Goal: Task Accomplishment & Management: Manage account settings

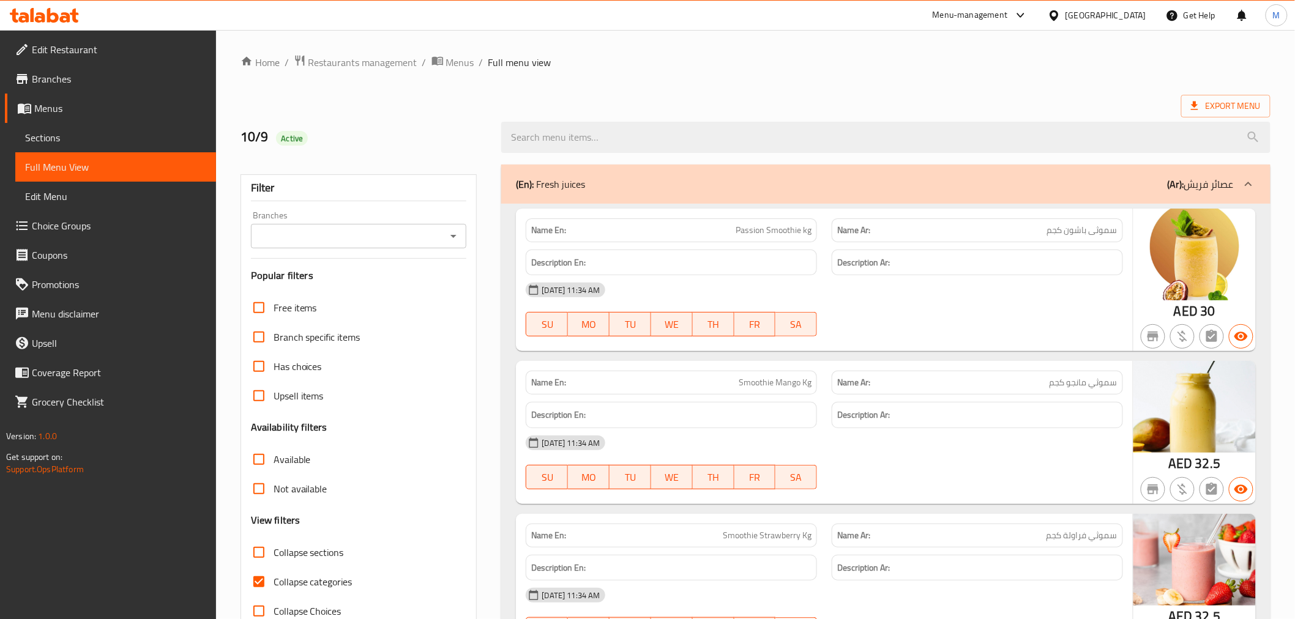
click at [665, 9] on div "[GEOGRAPHIC_DATA]" at bounding box center [1106, 15] width 81 height 13
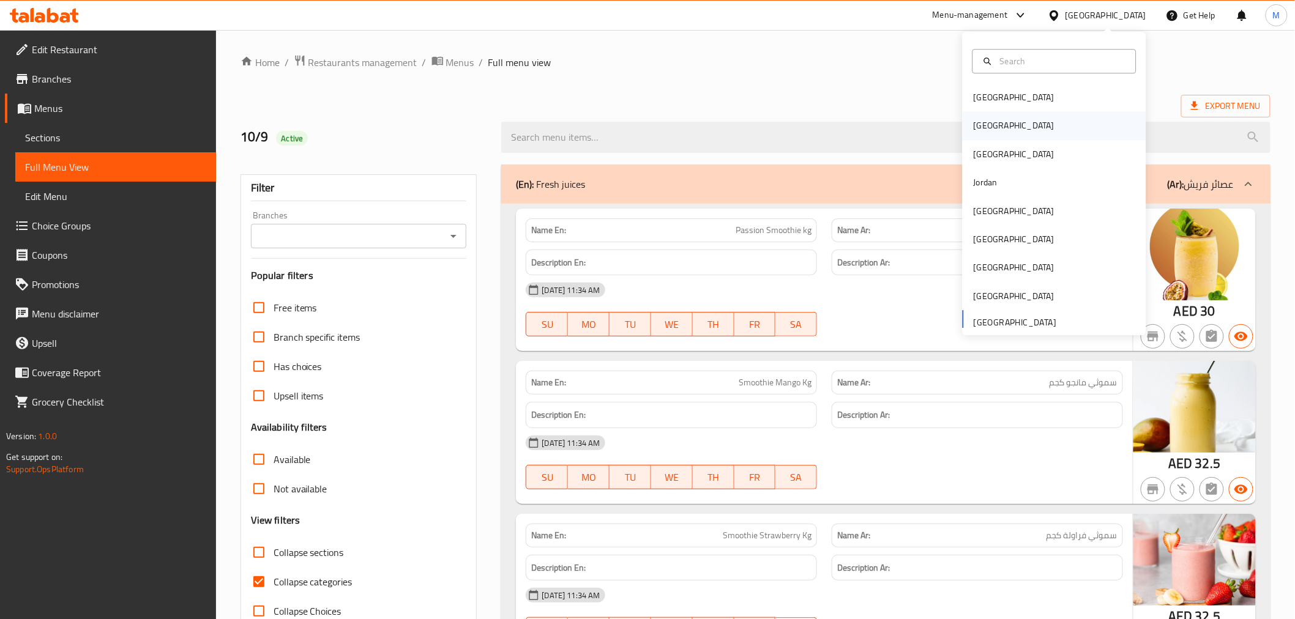
click at [665, 129] on div "[GEOGRAPHIC_DATA]" at bounding box center [1014, 126] width 100 height 28
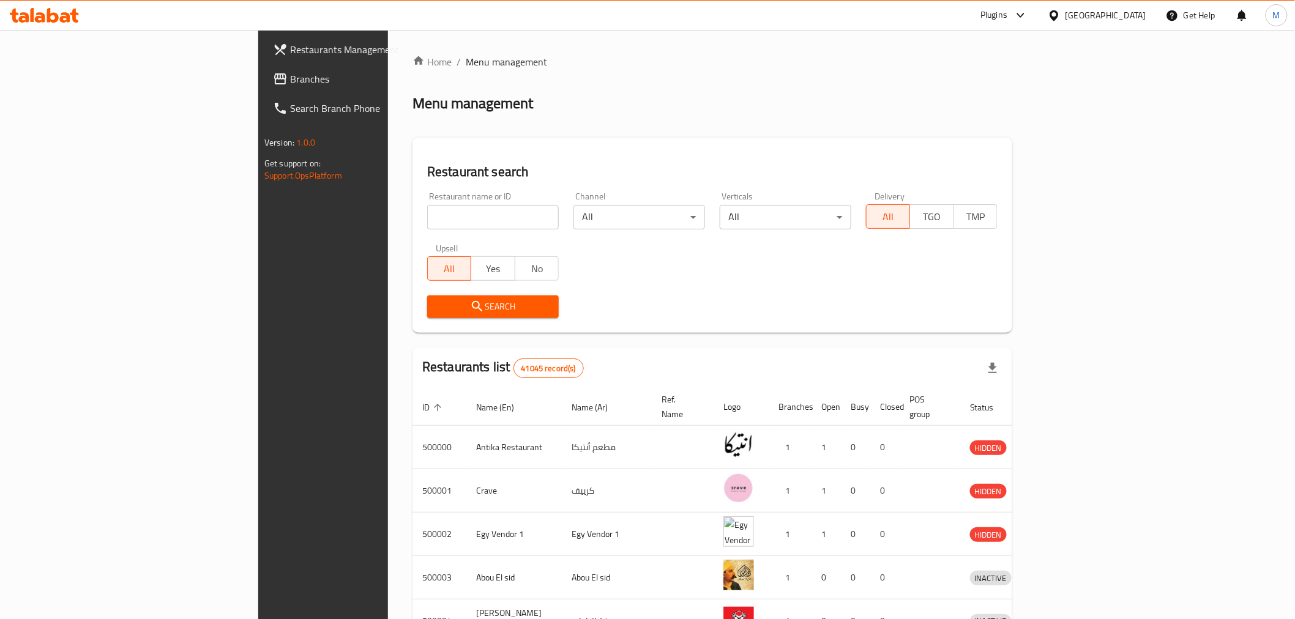
click at [263, 65] on link "Branches" at bounding box center [368, 78] width 211 height 29
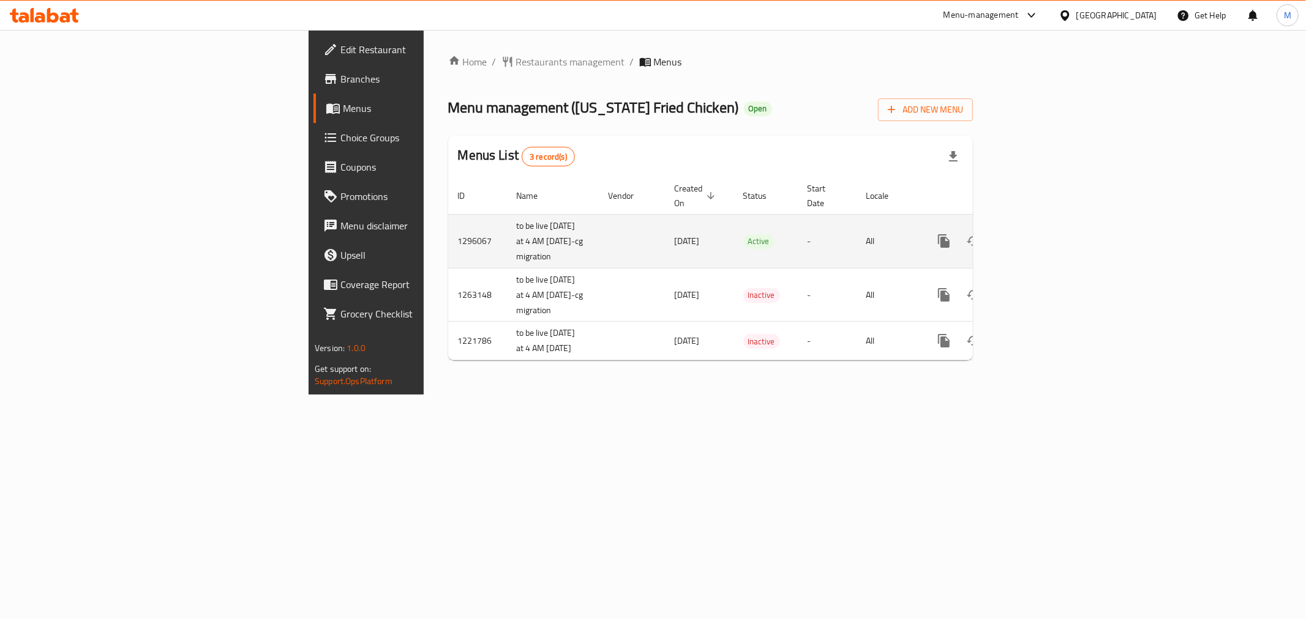
click at [1039, 239] on icon "enhanced table" at bounding box center [1032, 241] width 15 height 15
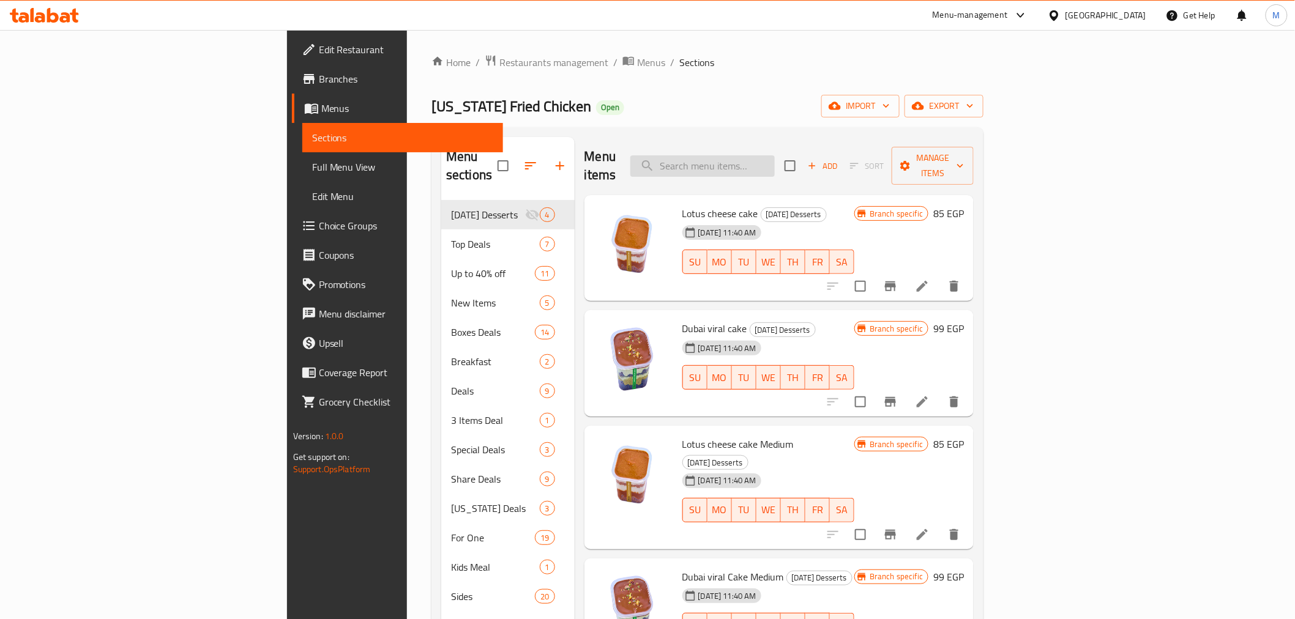
click at [775, 160] on input "search" at bounding box center [703, 165] width 144 height 21
paste input "Krunchy Bucket"
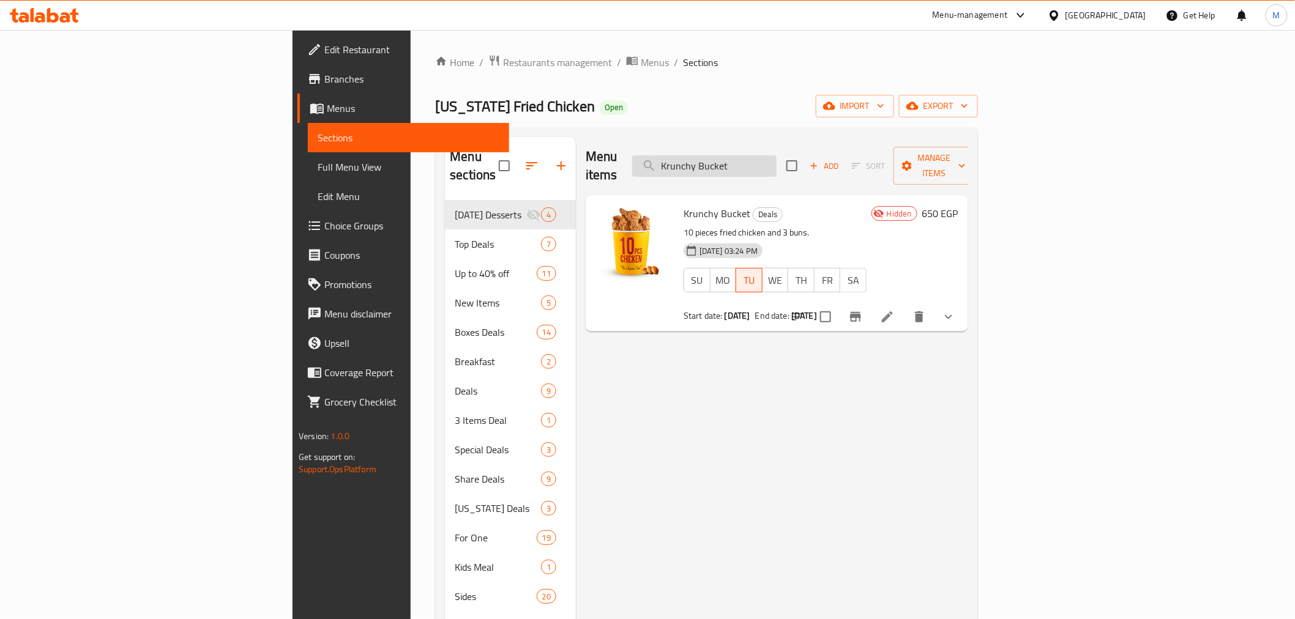
click at [772, 155] on input "Krunchy Bucket" at bounding box center [704, 165] width 144 height 21
type input "Krunchy Bucket"
click at [968, 387] on div "Menu items Krunchy Bucket Add Sort Manage items Krunchy Bucket Deals 10 pieces …" at bounding box center [772, 446] width 392 height 619
click at [318, 160] on span "Full Menu View" at bounding box center [408, 167] width 181 height 15
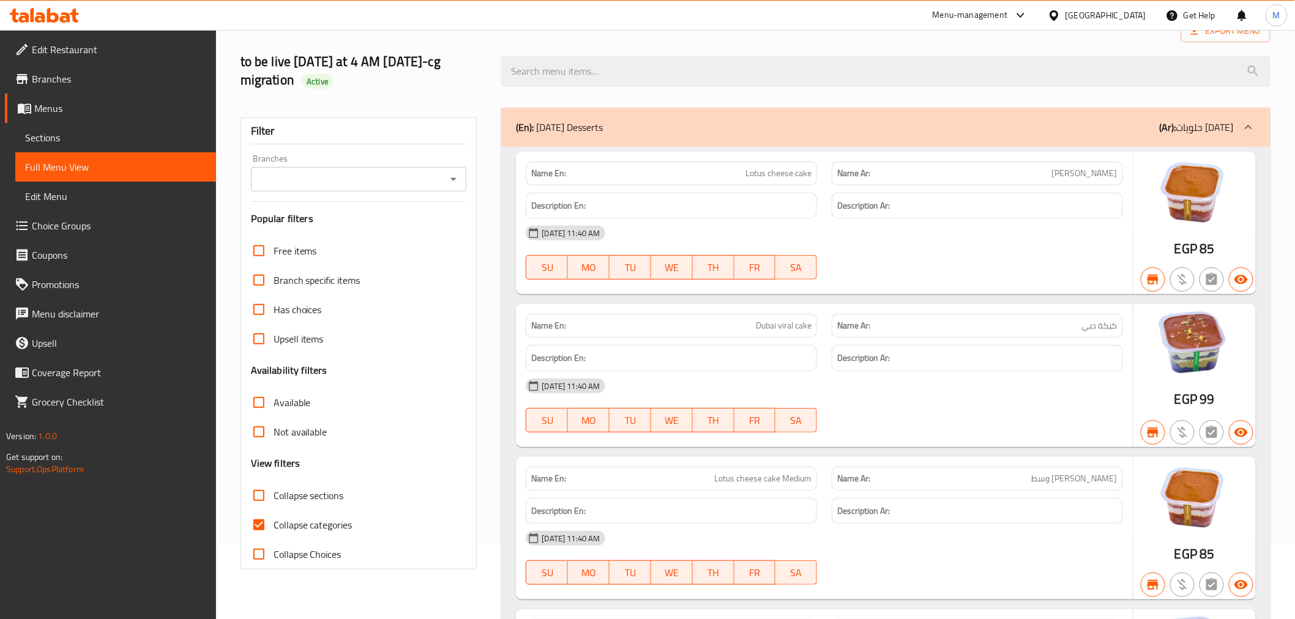
scroll to position [204, 0]
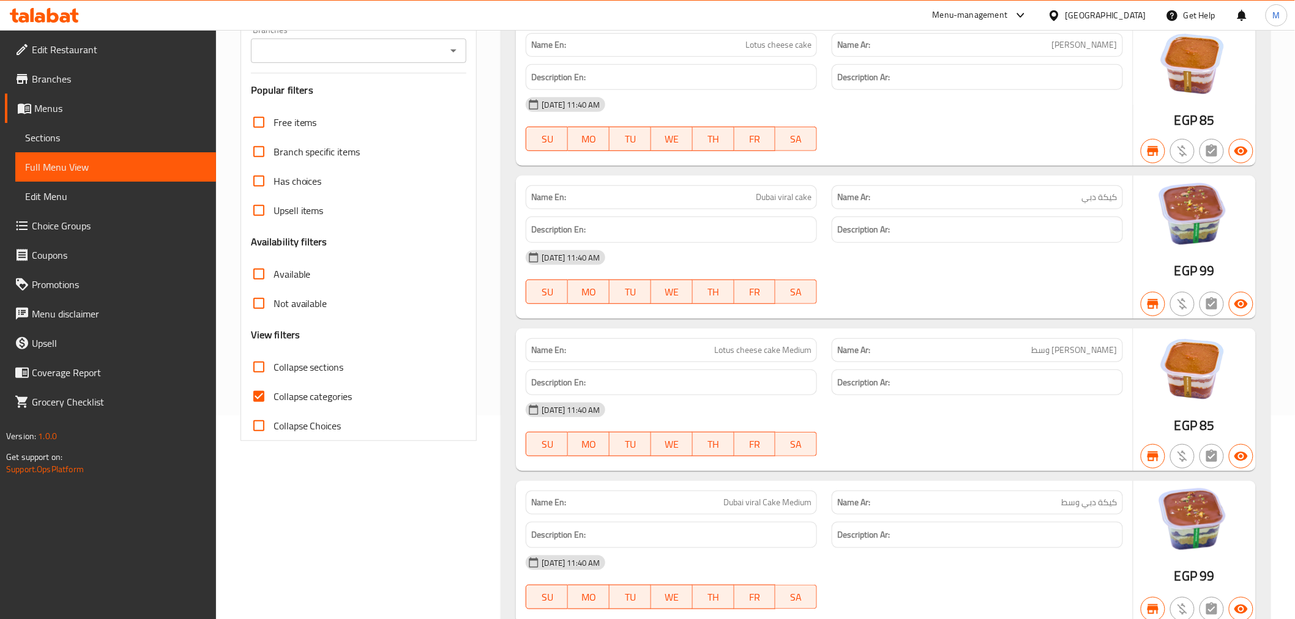
click at [501, 245] on div "Name En: Lotus cheese cake Name Ar: لوتس تشيزكيك Description En: Description Ar…" at bounding box center [885, 333] width 769 height 631
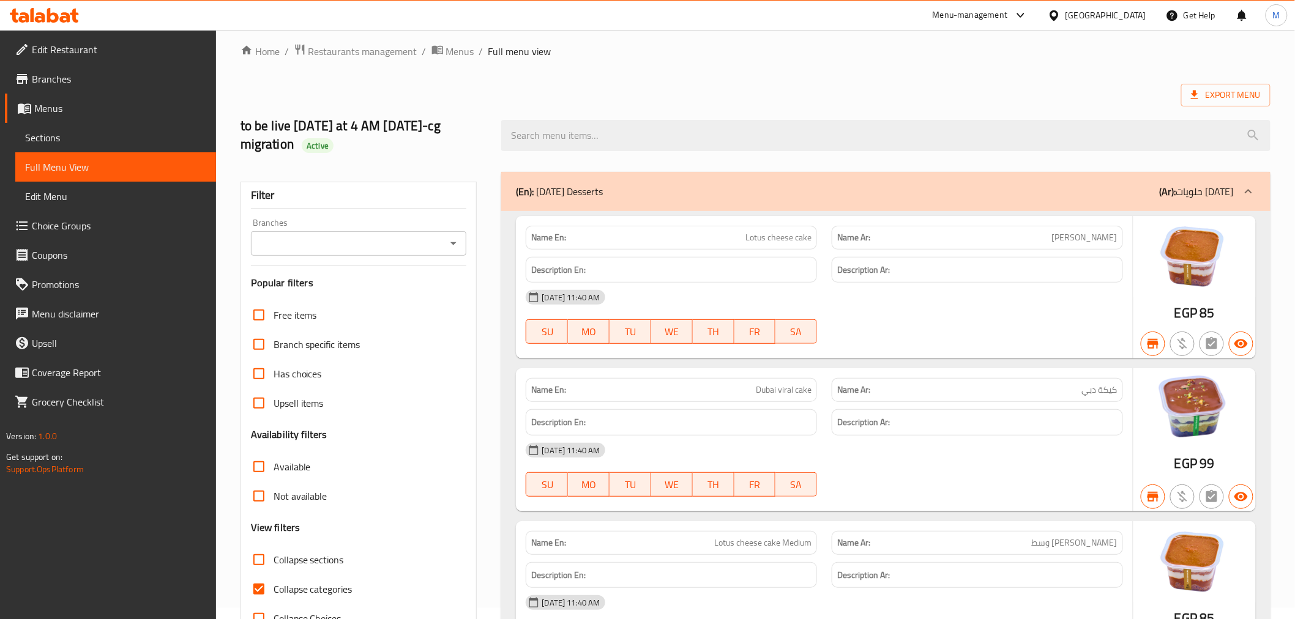
scroll to position [272, 0]
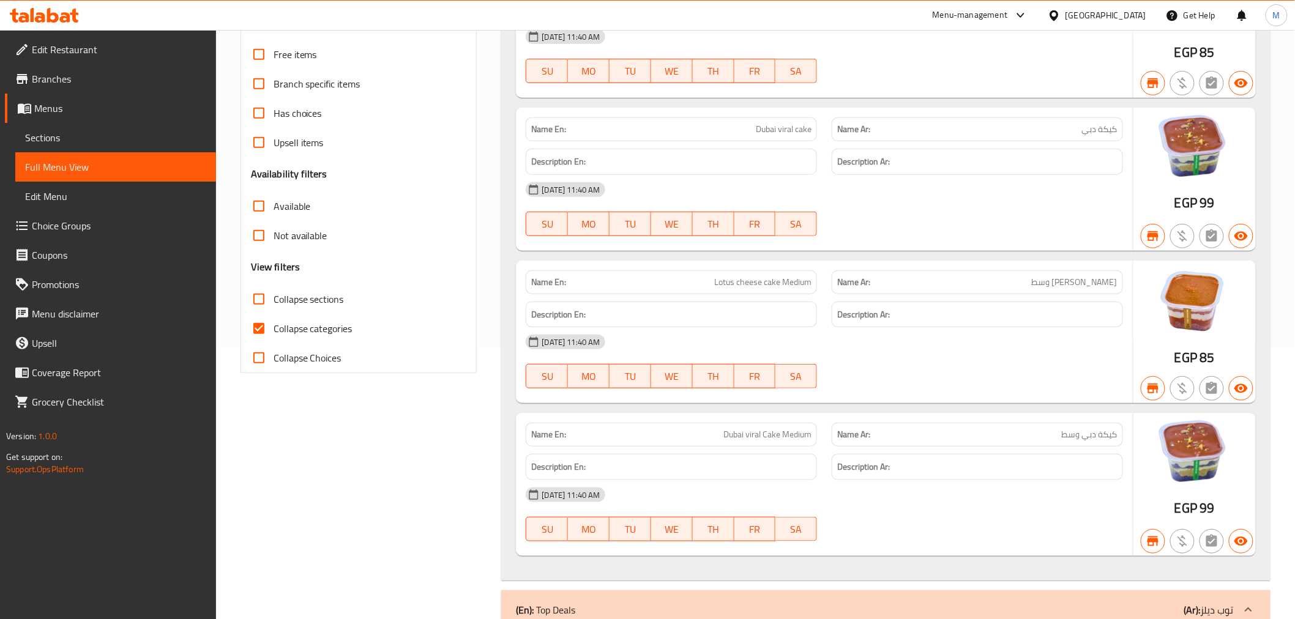
click at [263, 322] on input "Collapse categories" at bounding box center [258, 328] width 29 height 29
checkbox input "false"
click at [264, 299] on input "Collapse sections" at bounding box center [258, 299] width 29 height 29
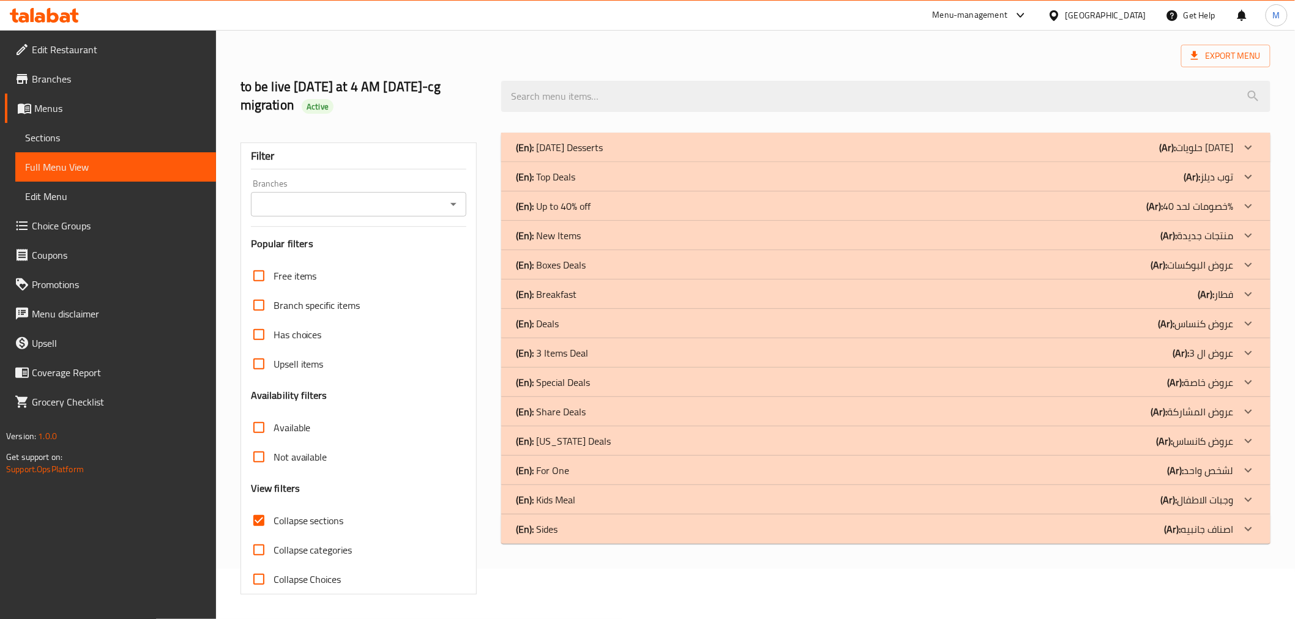
scroll to position [50, 0]
click at [582, 325] on div "(En): Deals (Ar): عروض كنساس" at bounding box center [874, 323] width 717 height 15
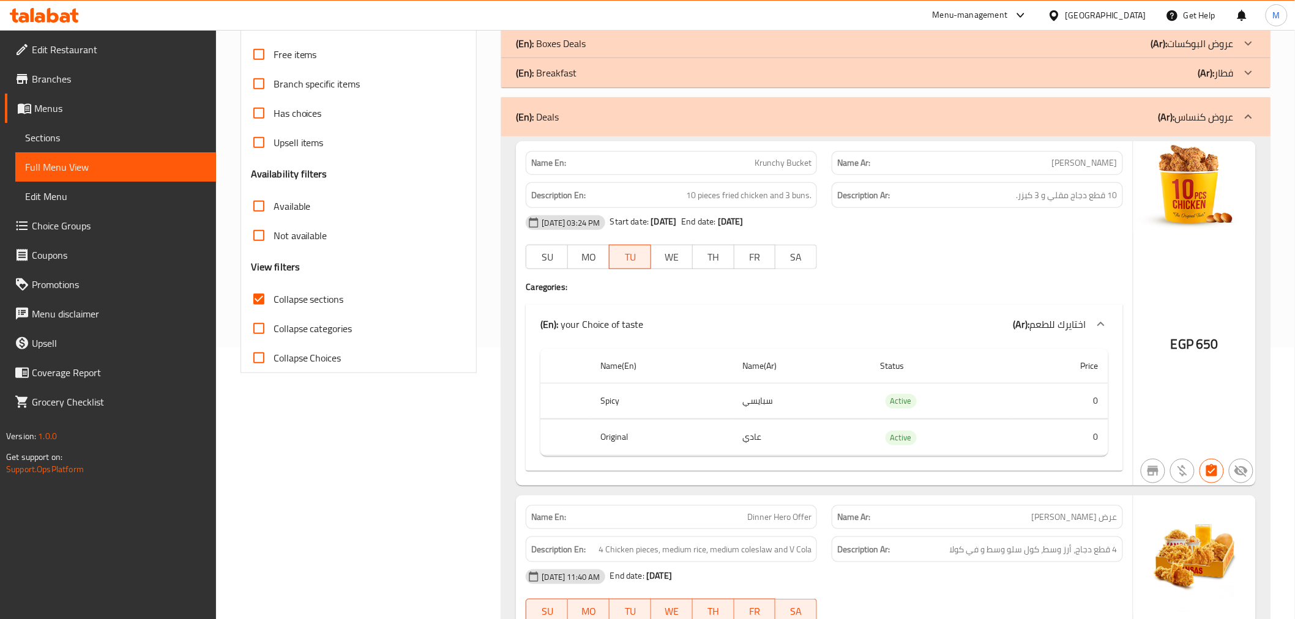
scroll to position [254, 0]
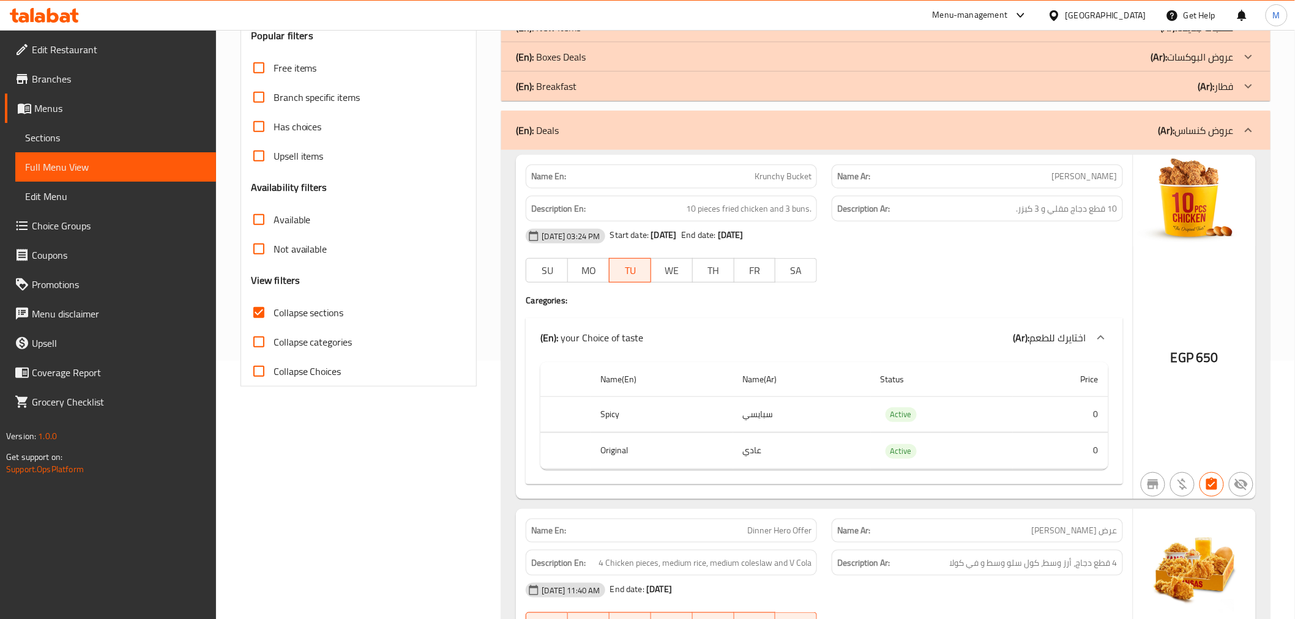
scroll to position [272, 0]
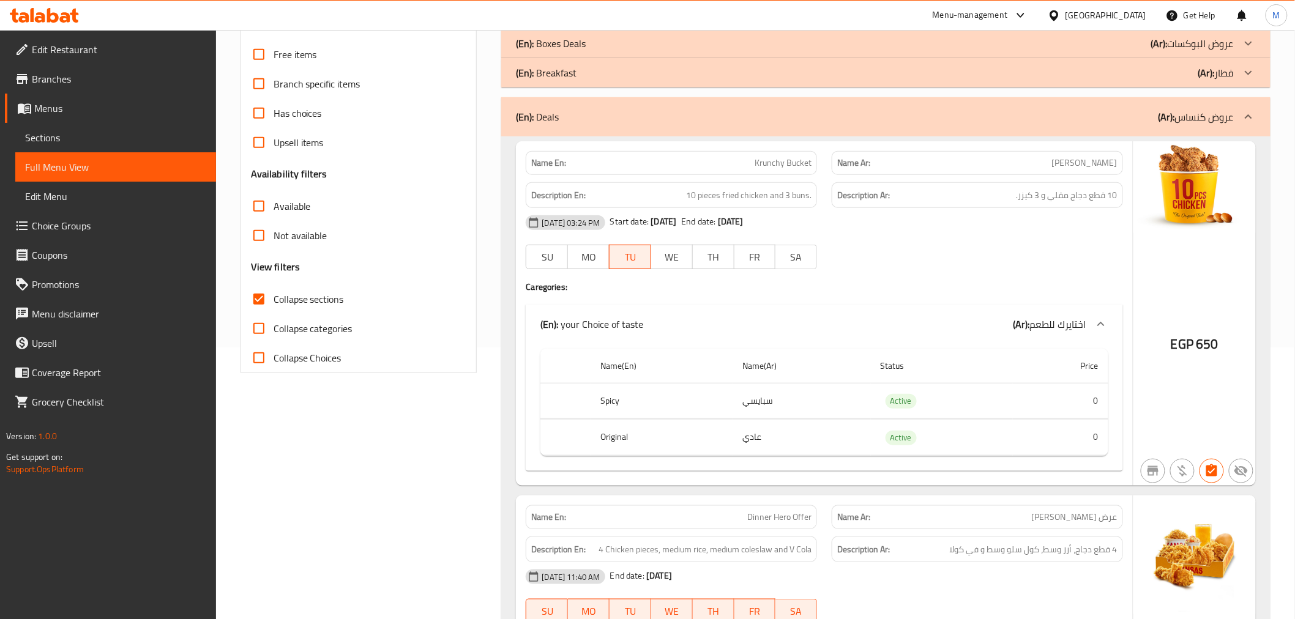
drag, startPoint x: 601, startPoint y: 398, endPoint x: 632, endPoint y: 447, distance: 58.3
click at [632, 447] on tbody "Spicy سبايسي Active 0 Original عادي Active 0" at bounding box center [824, 419] width 567 height 73
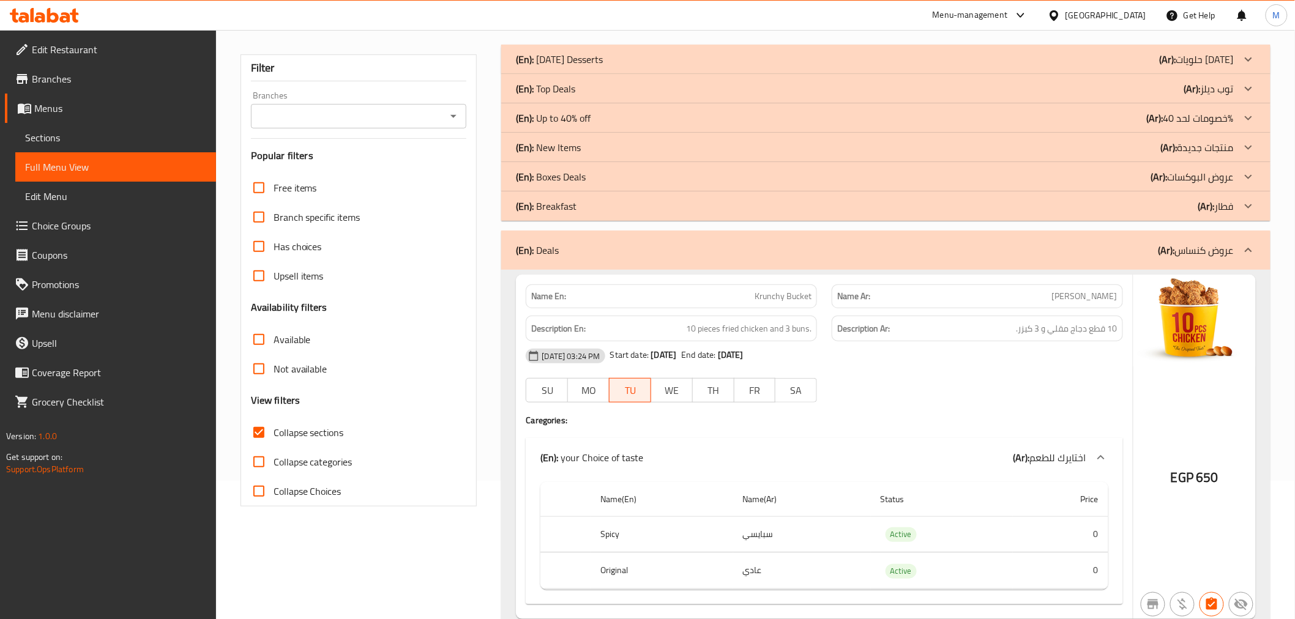
scroll to position [136, 0]
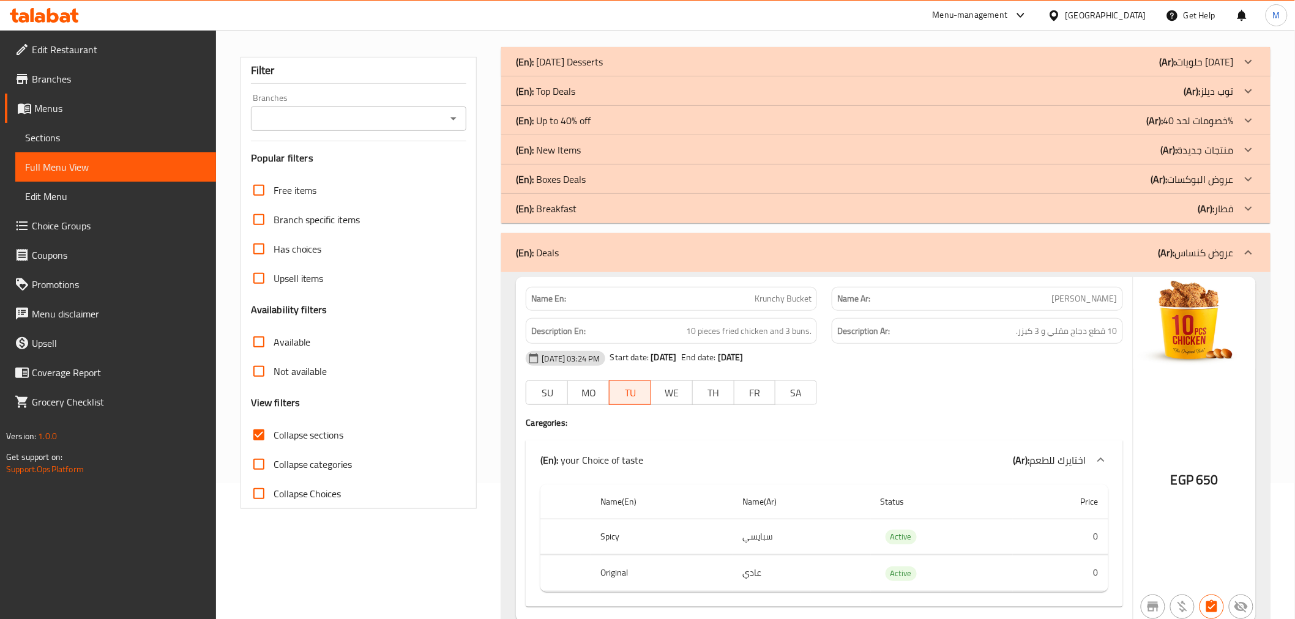
click at [319, 430] on span "Collapse sections" at bounding box center [309, 435] width 70 height 15
click at [274, 430] on input "Collapse sections" at bounding box center [258, 435] width 29 height 29
checkbox input "false"
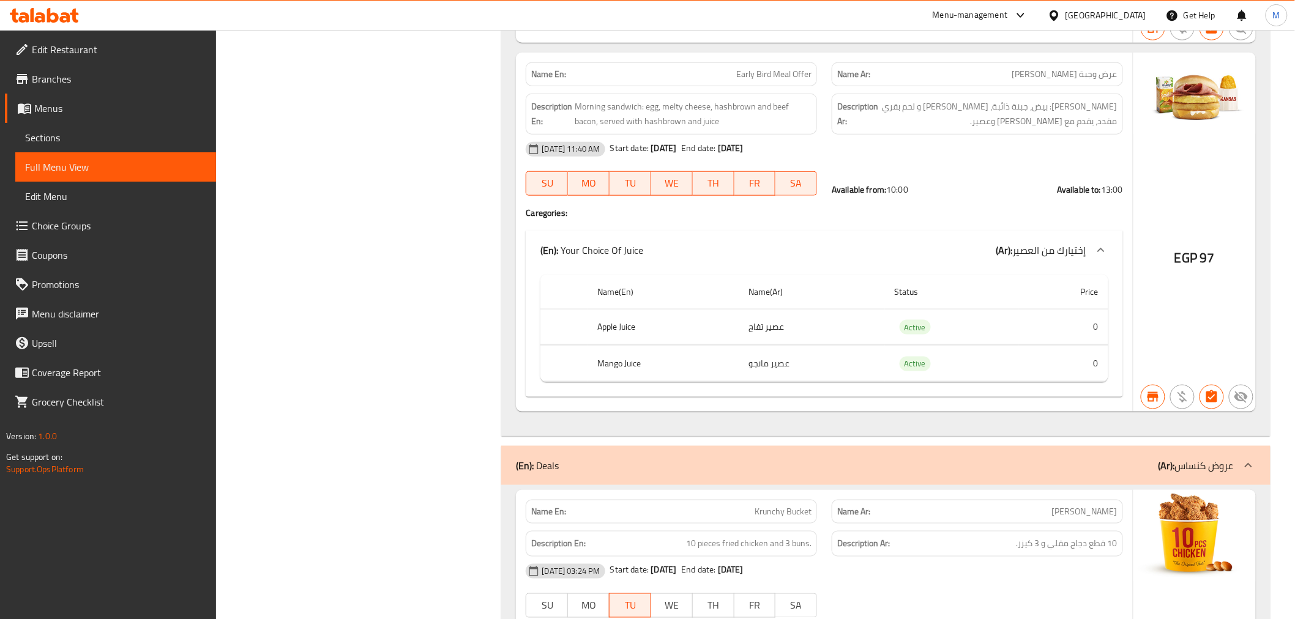
scroll to position [23718, 0]
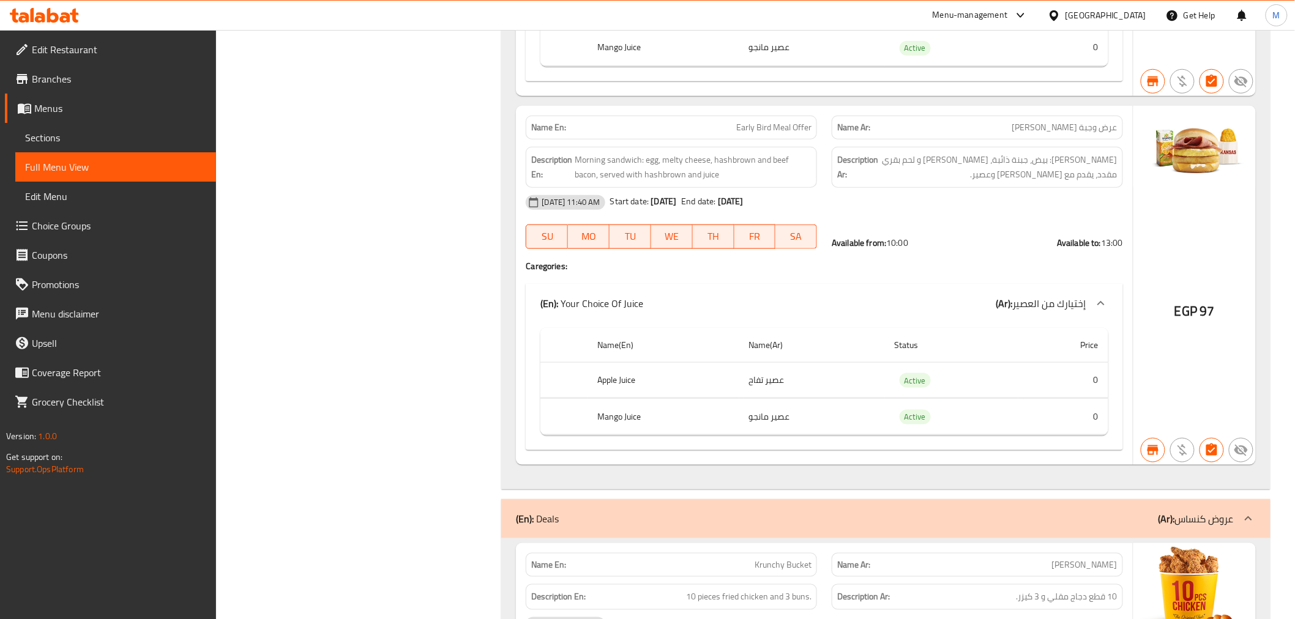
click at [83, 136] on span "Sections" at bounding box center [115, 137] width 181 height 15
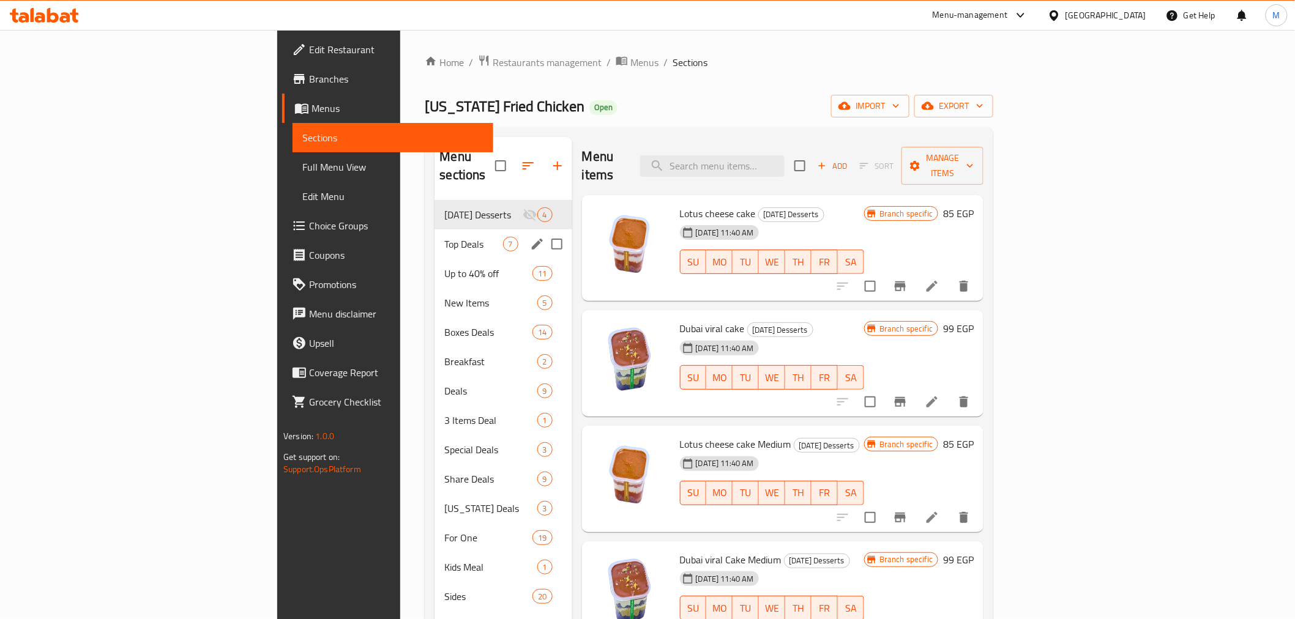
click at [444, 237] on span "Top Deals" at bounding box center [473, 244] width 58 height 15
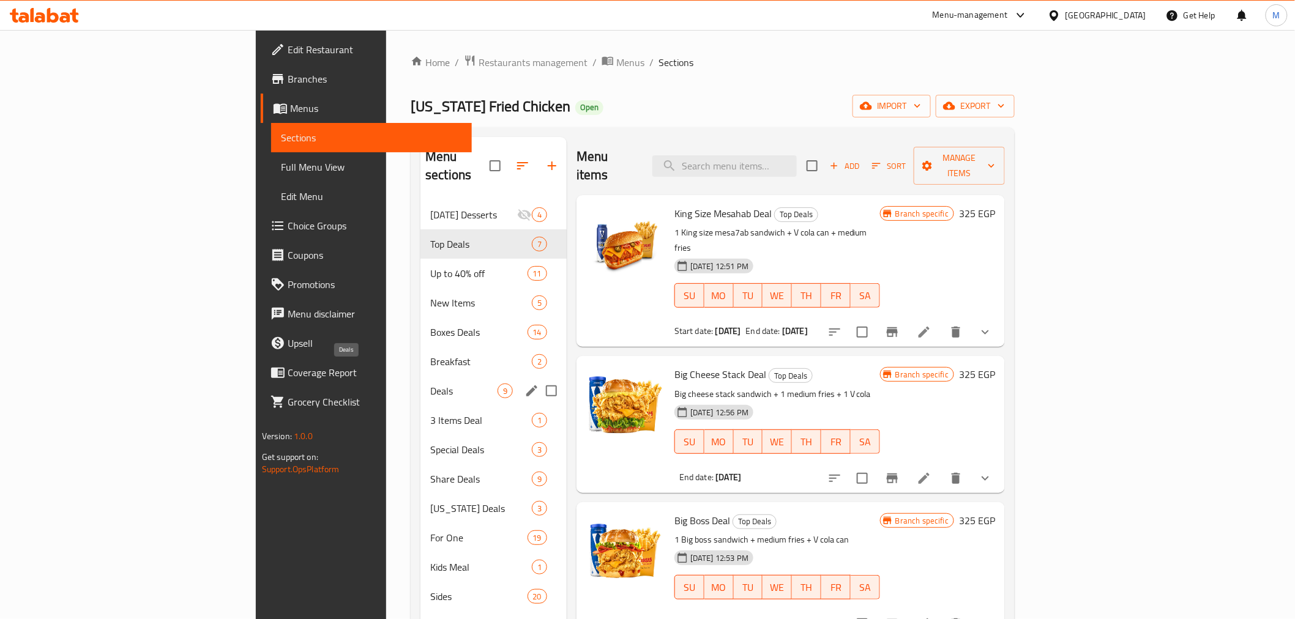
click at [430, 384] on span "Deals" at bounding box center [463, 391] width 67 height 15
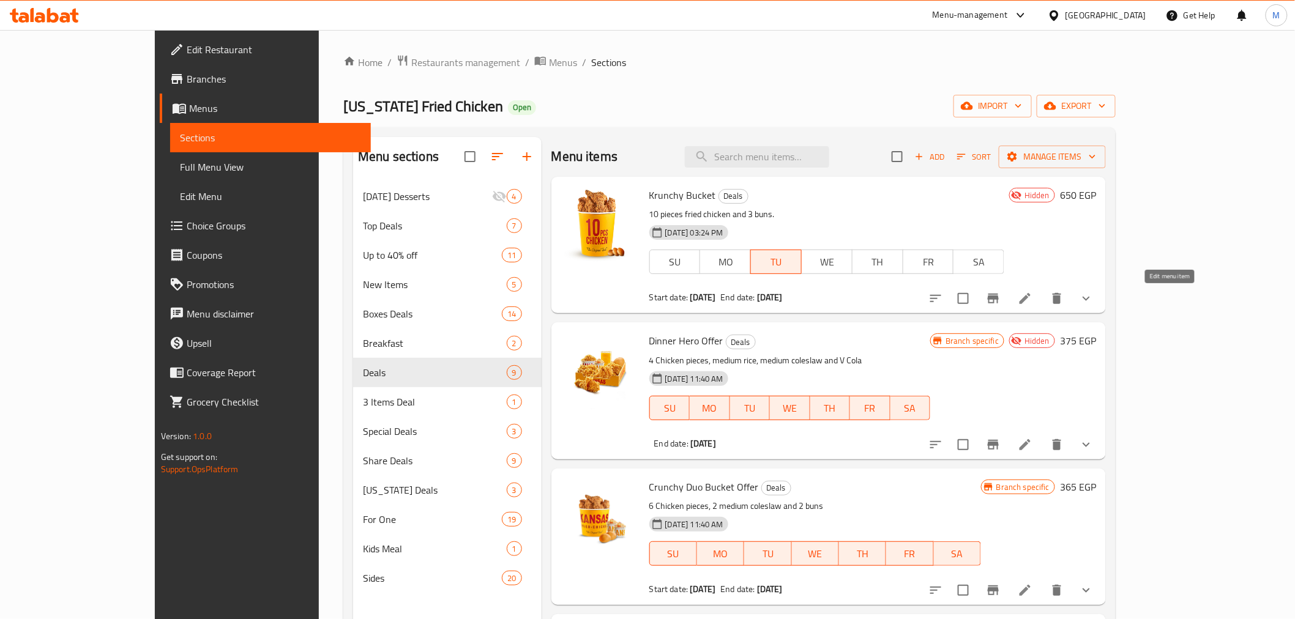
click at [1033, 296] on icon at bounding box center [1025, 298] width 15 height 15
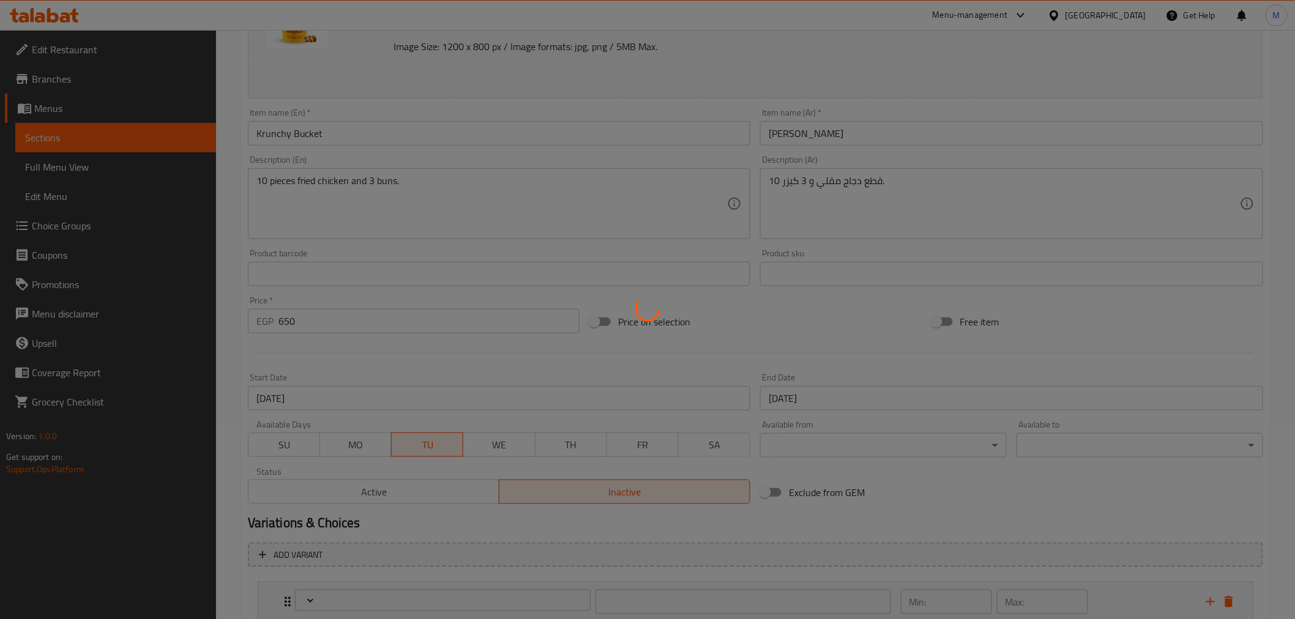
scroll to position [282, 0]
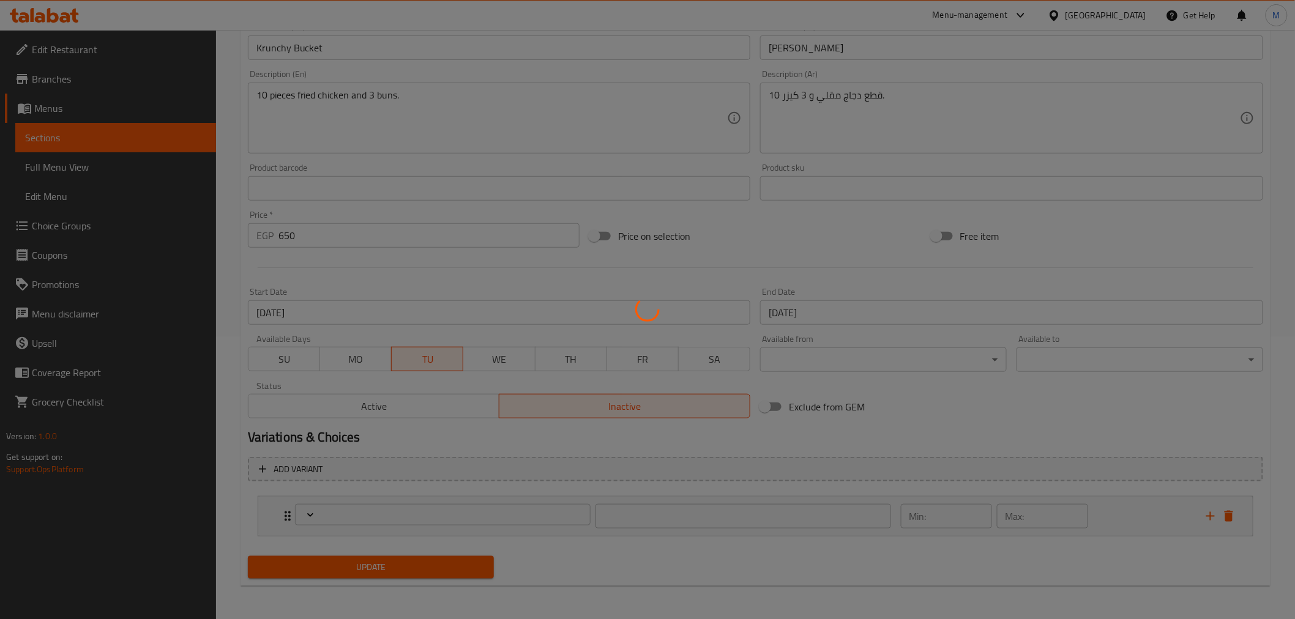
type input "اختايرك للطعم"
type input "1"
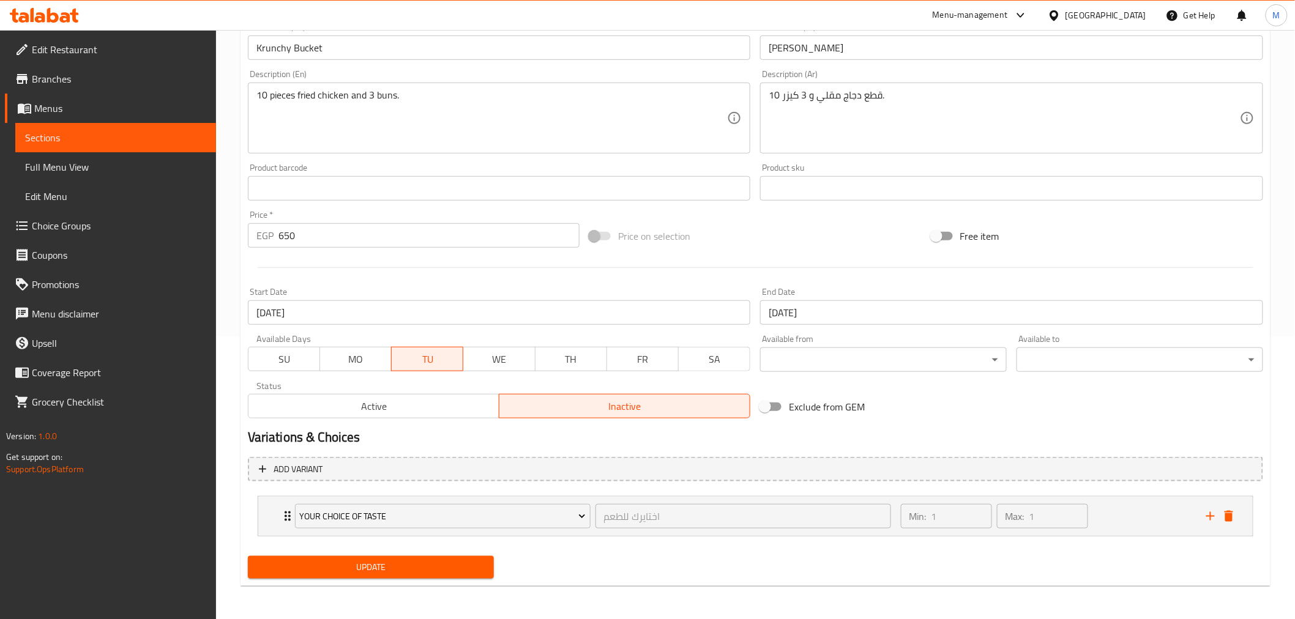
click at [413, 411] on span "Active" at bounding box center [373, 407] width 241 height 18
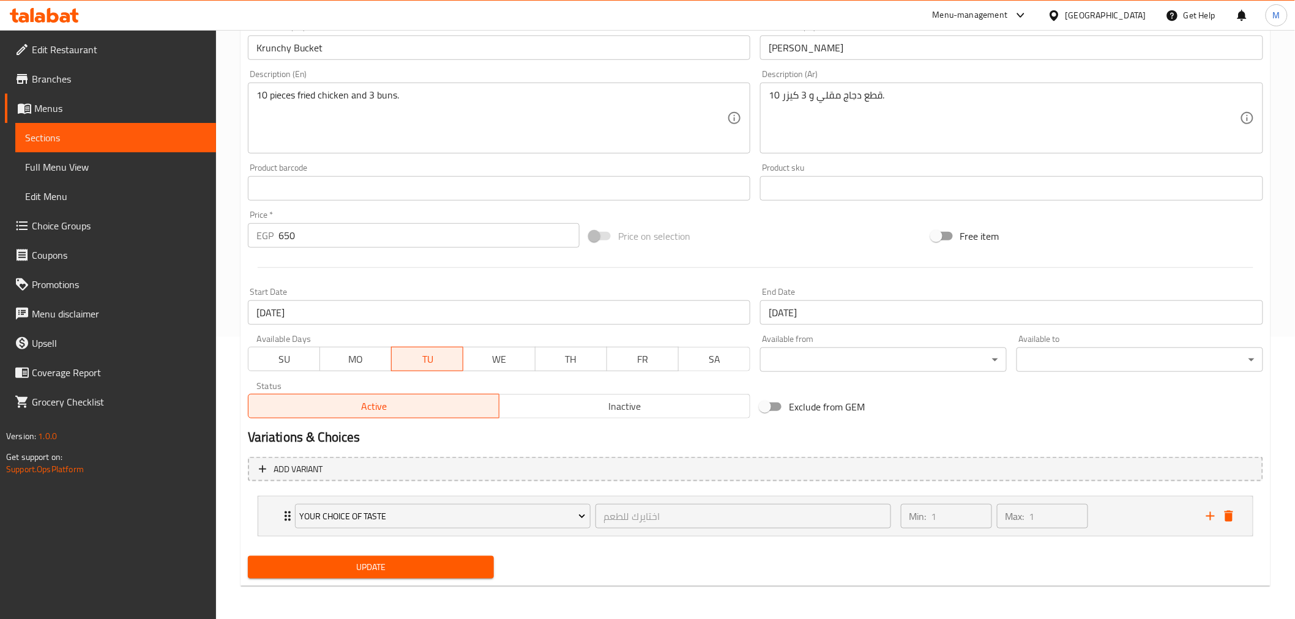
click at [453, 571] on span "Update" at bounding box center [371, 567] width 227 height 15
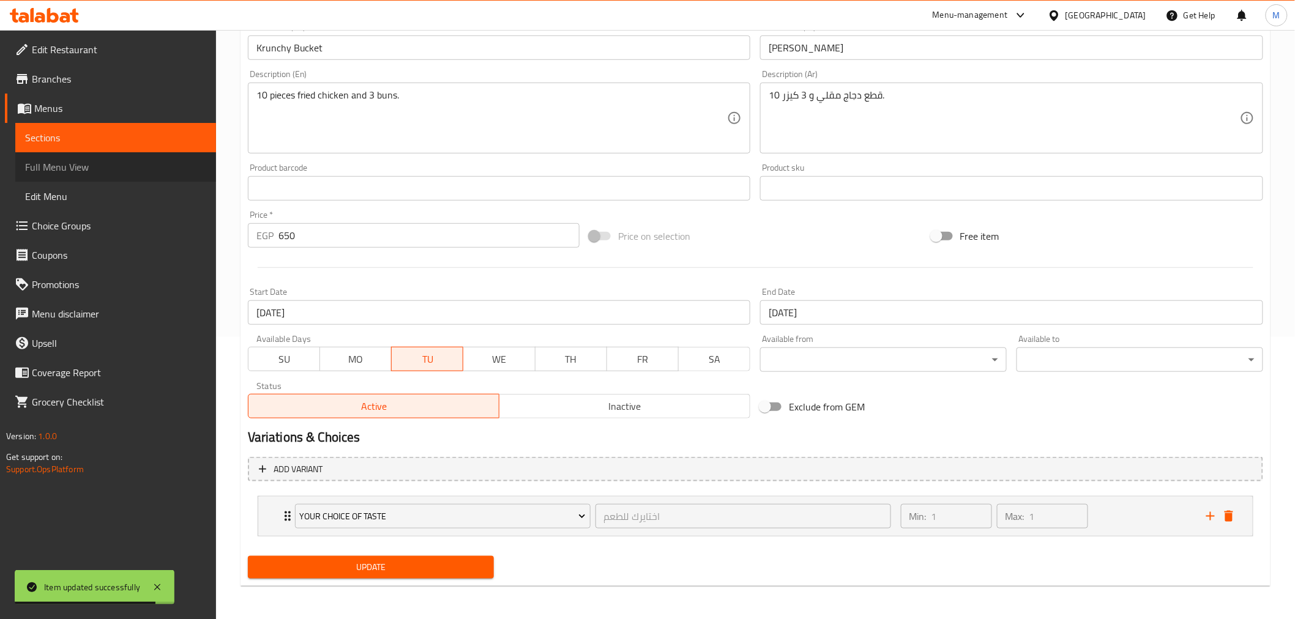
click at [94, 171] on span "Full Menu View" at bounding box center [115, 167] width 181 height 15
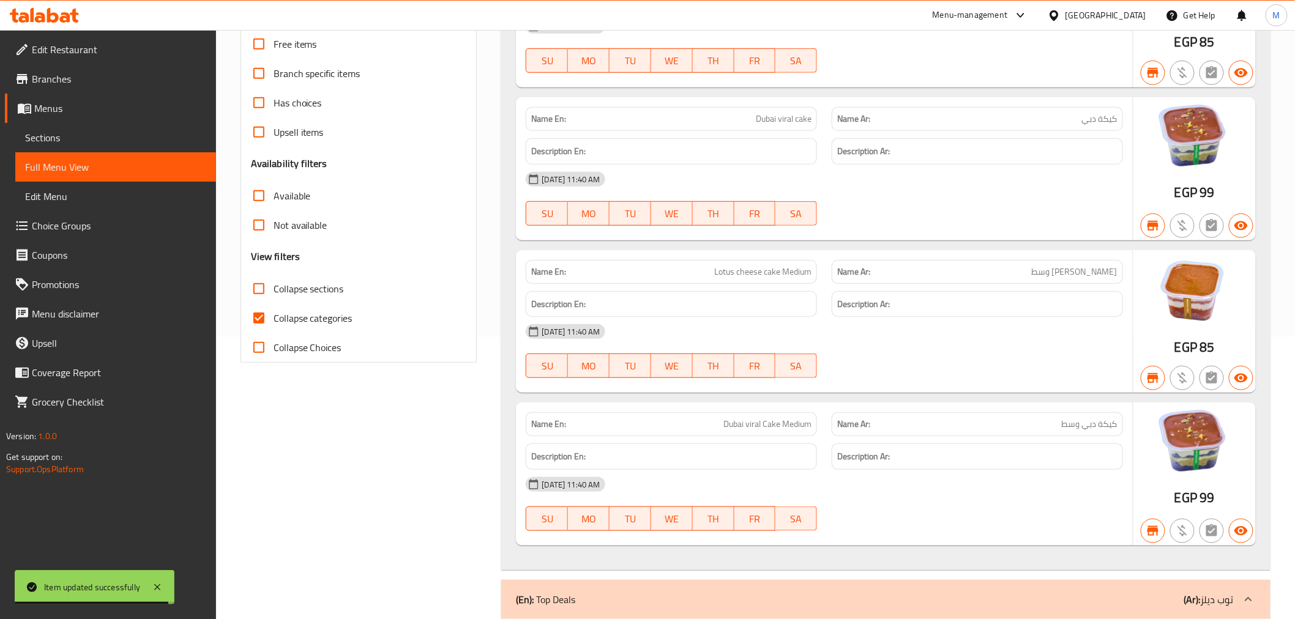
click at [258, 313] on input "Collapse categories" at bounding box center [258, 318] width 29 height 29
checkbox input "false"
click at [258, 291] on input "Collapse sections" at bounding box center [258, 288] width 29 height 29
checkbox input "true"
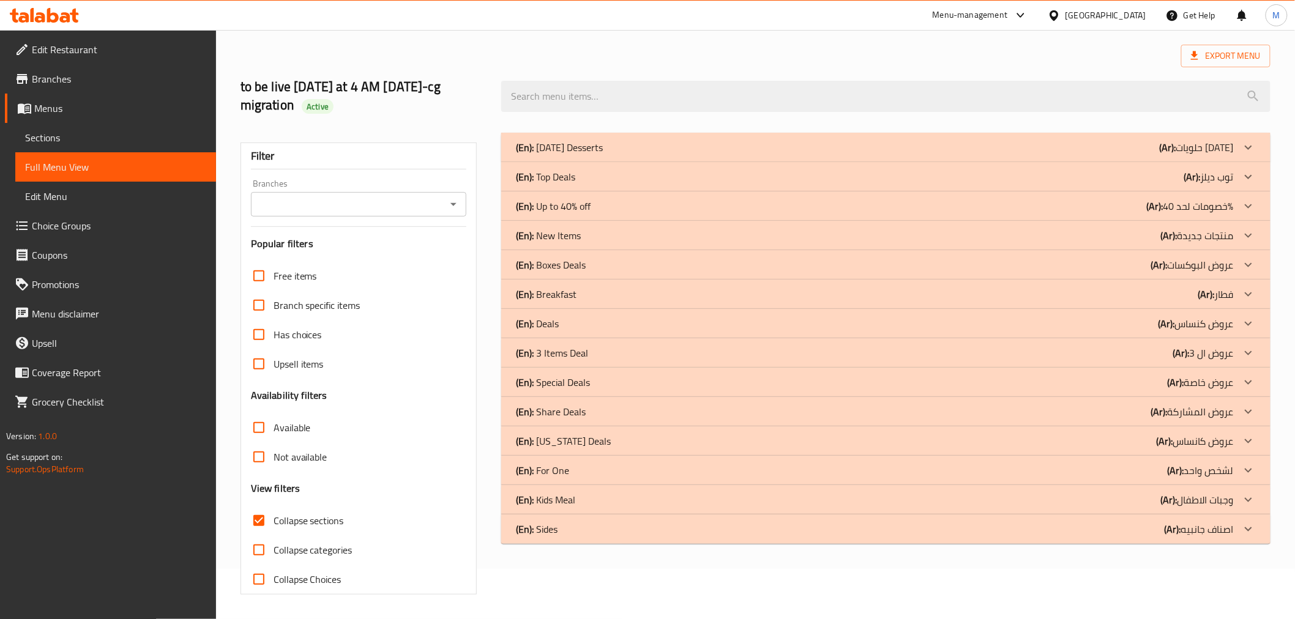
scroll to position [50, 0]
click at [566, 319] on div "(En): Deals (Ar): عروض كنساس" at bounding box center [874, 323] width 717 height 15
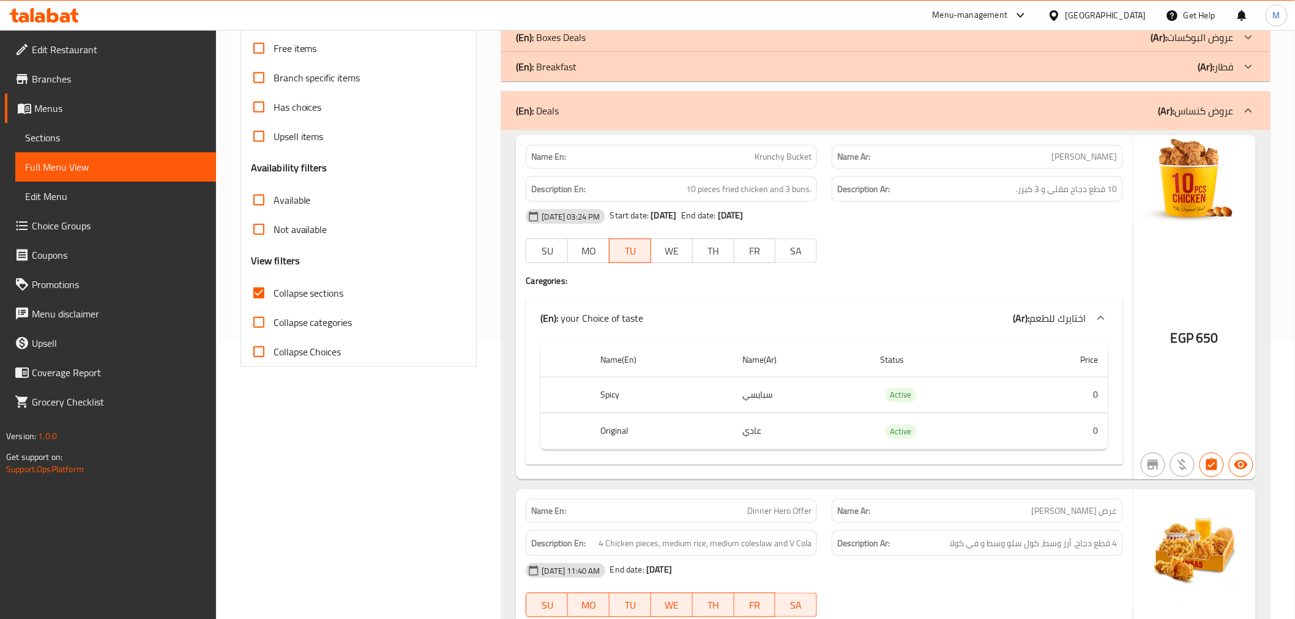
scroll to position [254, 0]
